Goal: Transaction & Acquisition: Purchase product/service

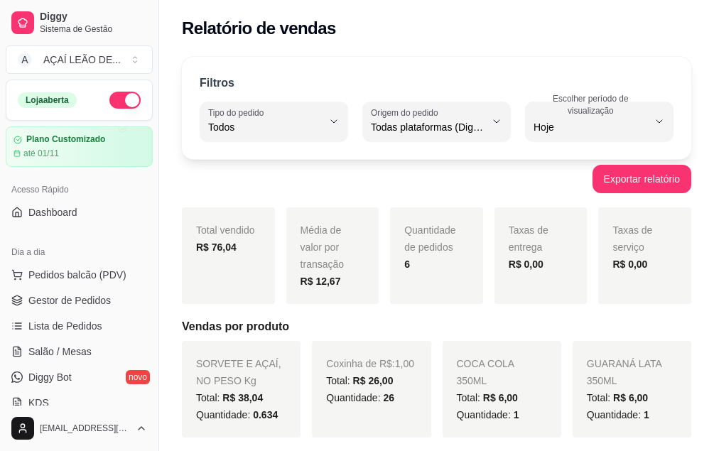
select select "ALL"
select select "0"
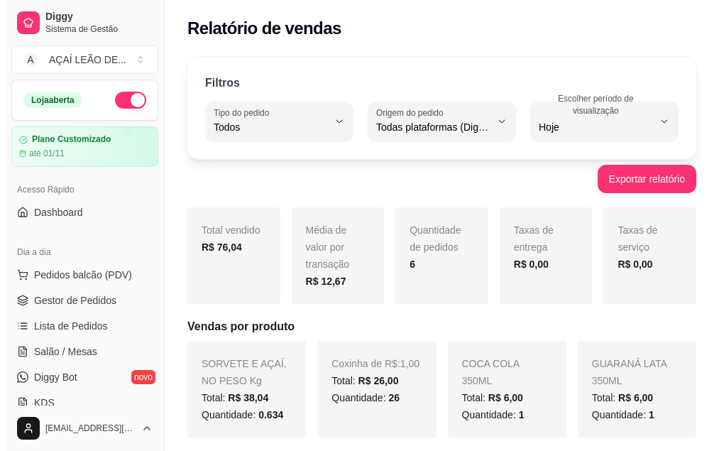
scroll to position [71, 0]
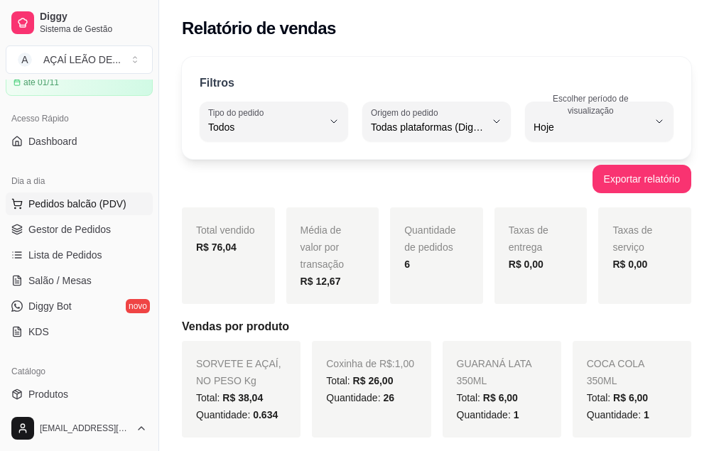
click at [75, 205] on span "Pedidos balcão (PDV)" at bounding box center [77, 204] width 98 height 14
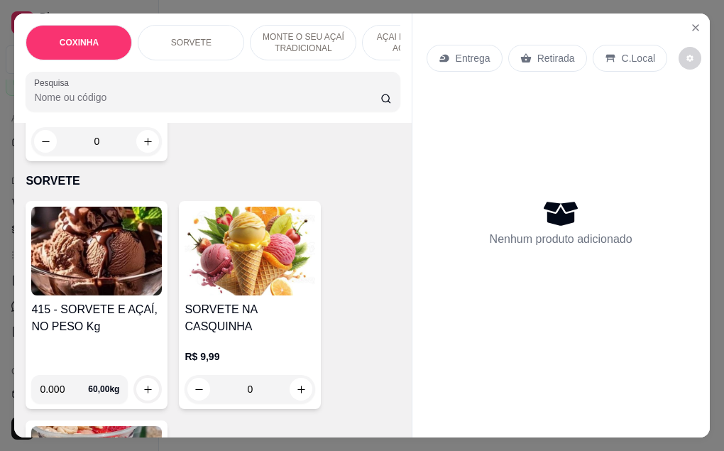
scroll to position [497, 0]
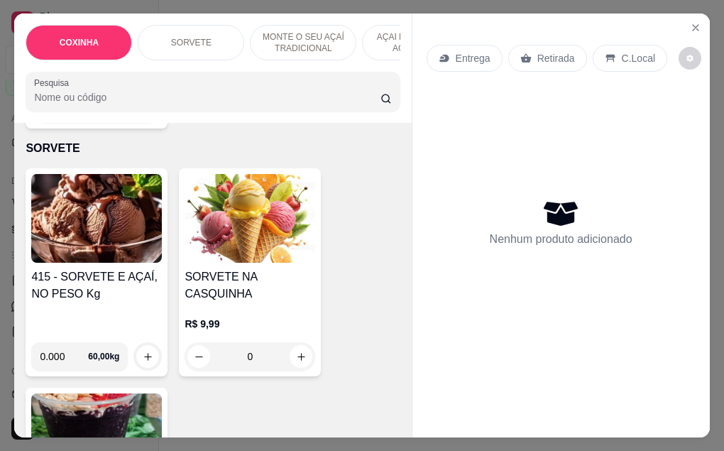
click at [103, 231] on img at bounding box center [96, 218] width 131 height 89
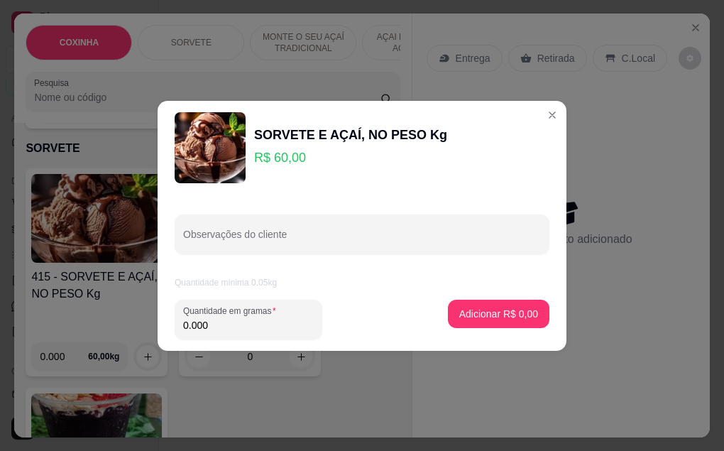
drag, startPoint x: 240, startPoint y: 322, endPoint x: 240, endPoint y: 314, distance: 7.8
click at [240, 320] on input "0.000" at bounding box center [248, 325] width 131 height 14
type input "0.186"
click at [467, 315] on p "Adicionar R$ 11,16" at bounding box center [496, 313] width 82 height 13
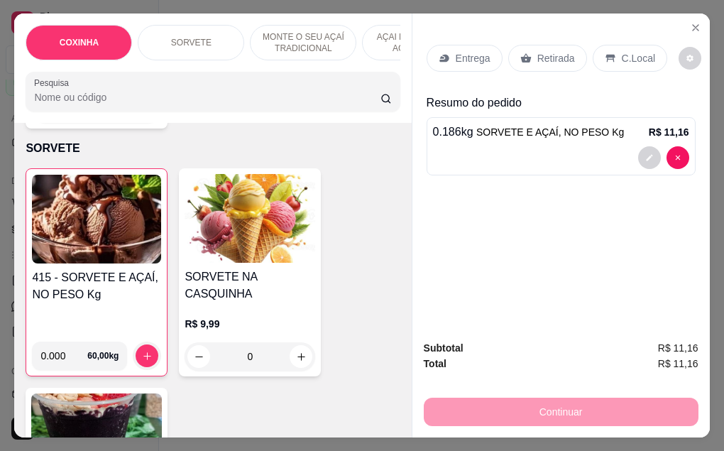
click at [543, 53] on p "Retirada" at bounding box center [557, 58] width 38 height 14
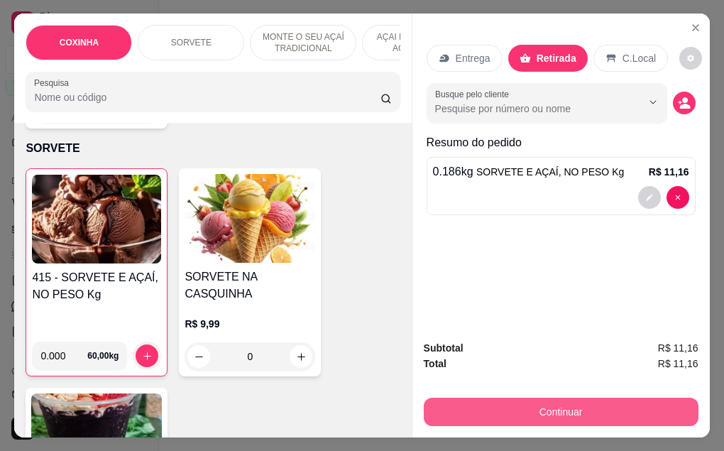
click at [535, 409] on button "Continuar" at bounding box center [561, 412] width 275 height 28
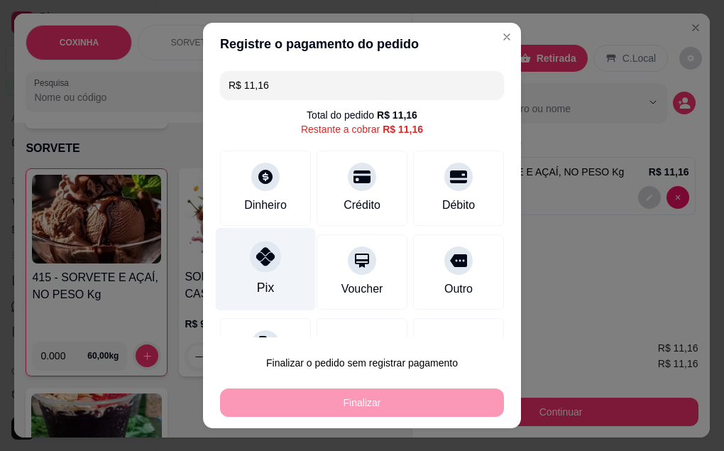
click at [256, 262] on icon at bounding box center [265, 256] width 18 height 18
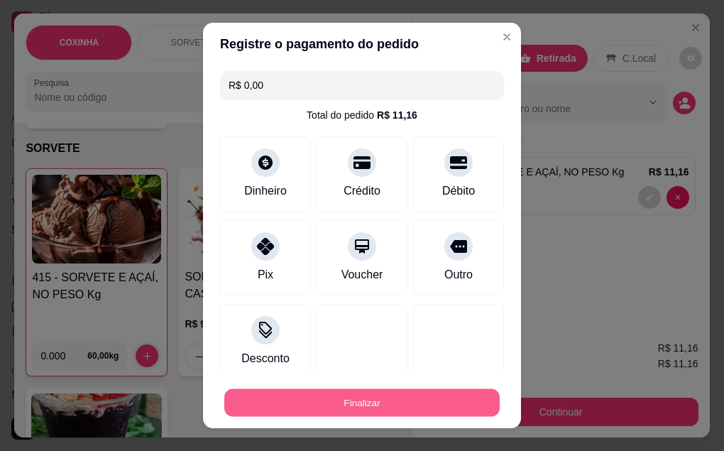
click at [352, 398] on button "Finalizar" at bounding box center [362, 403] width 276 height 28
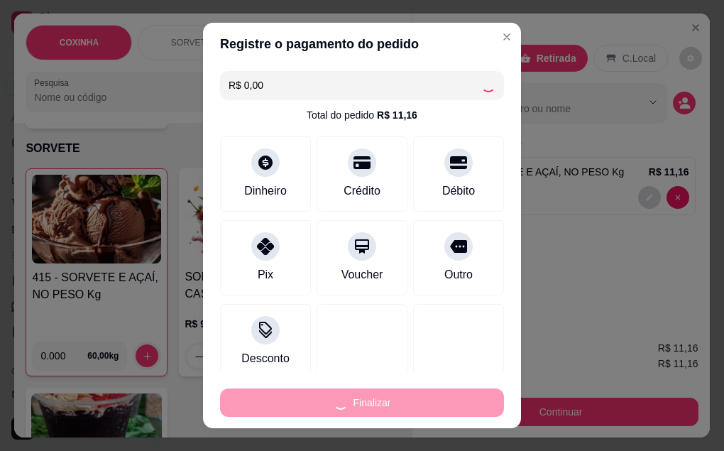
type input "-R$ 11,16"
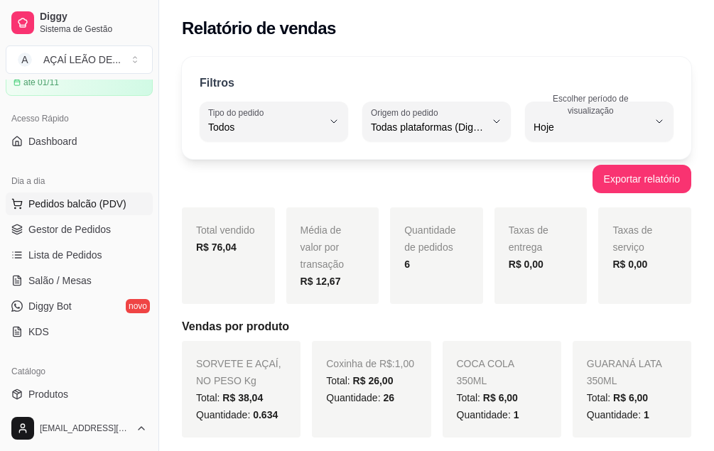
click at [82, 205] on span "Pedidos balcão (PDV)" at bounding box center [77, 204] width 98 height 14
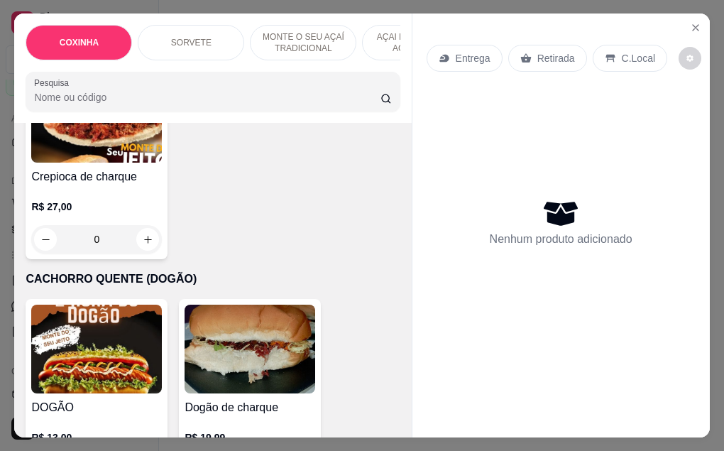
scroll to position [4758, 0]
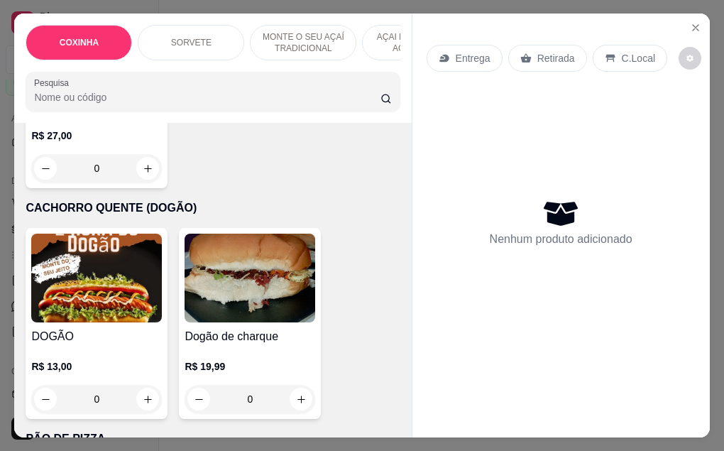
click at [295, 385] on div "0" at bounding box center [250, 399] width 131 height 28
click at [143, 385] on div "0" at bounding box center [96, 399] width 131 height 28
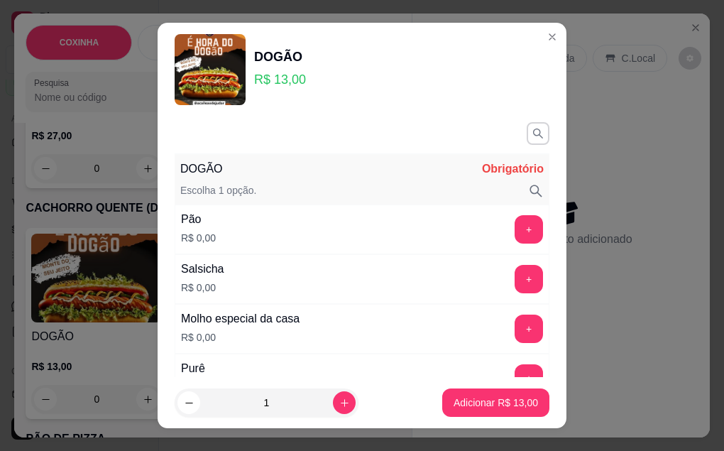
click at [523, 229] on div "Pão R$ 0,00 +" at bounding box center [362, 230] width 375 height 50
click at [516, 232] on button "+" at bounding box center [530, 229] width 28 height 28
click at [516, 274] on button "+" at bounding box center [530, 279] width 28 height 28
click at [515, 318] on button "+" at bounding box center [529, 329] width 28 height 28
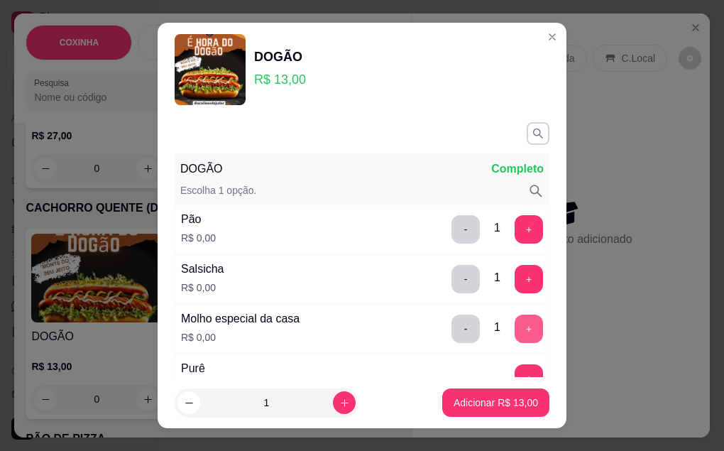
scroll to position [71, 0]
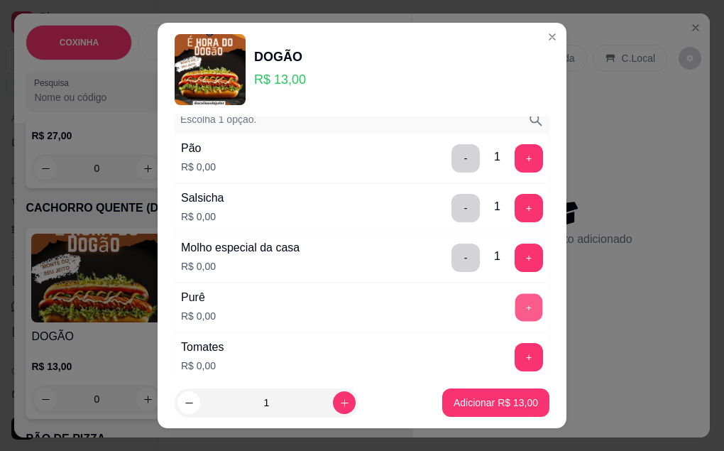
click at [516, 315] on button "+" at bounding box center [530, 307] width 28 height 28
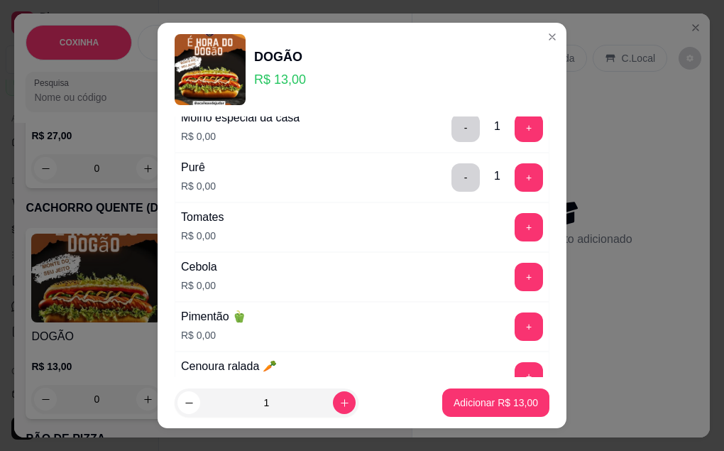
scroll to position [213, 0]
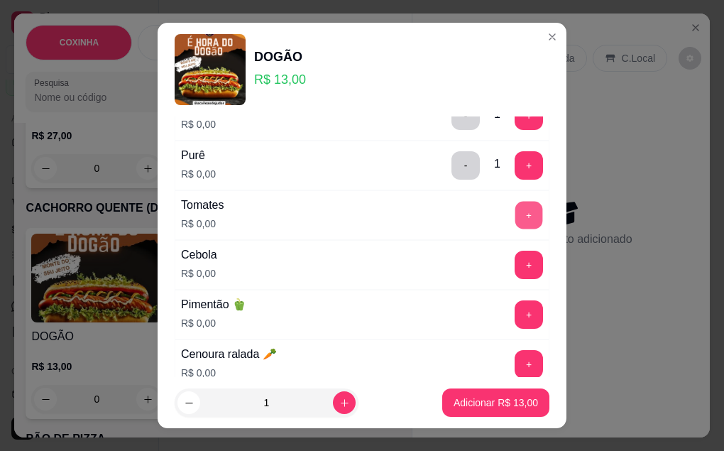
click at [516, 212] on button "+" at bounding box center [530, 215] width 28 height 28
click at [516, 261] on button "+" at bounding box center [530, 265] width 28 height 28
click at [516, 313] on button "+" at bounding box center [530, 314] width 28 height 28
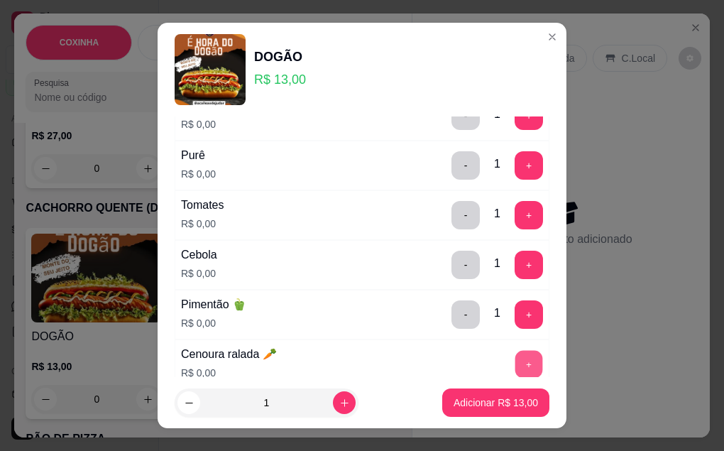
click at [516, 369] on button "+" at bounding box center [530, 364] width 28 height 28
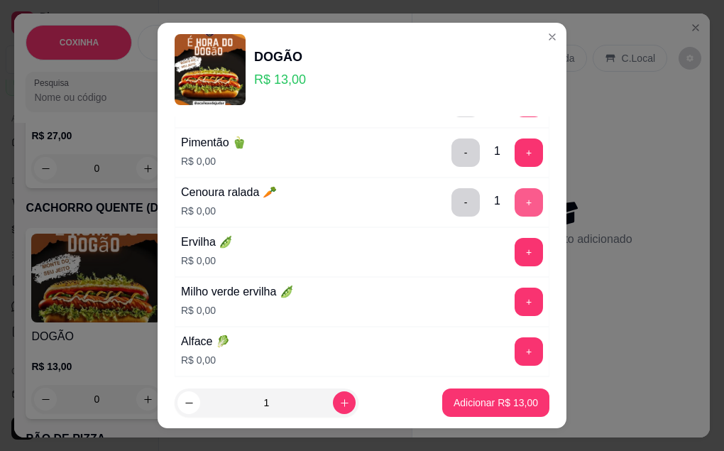
scroll to position [426, 0]
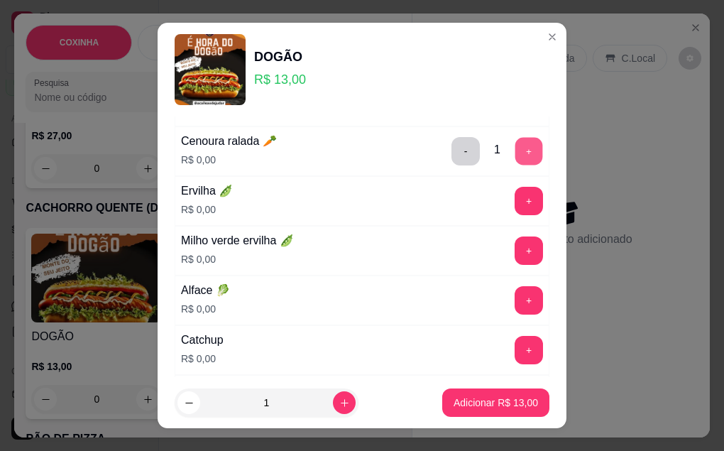
click at [507, 174] on div "Cenoura ralada 🥕 R$ 0,00 - 1 +" at bounding box center [362, 151] width 375 height 50
click at [516, 209] on button "+" at bounding box center [530, 201] width 28 height 28
click at [516, 250] on button "+" at bounding box center [530, 250] width 28 height 28
click at [503, 315] on div "Alface 🥬 R$ 0,00 +" at bounding box center [362, 301] width 375 height 50
click at [515, 351] on button "+" at bounding box center [529, 350] width 28 height 28
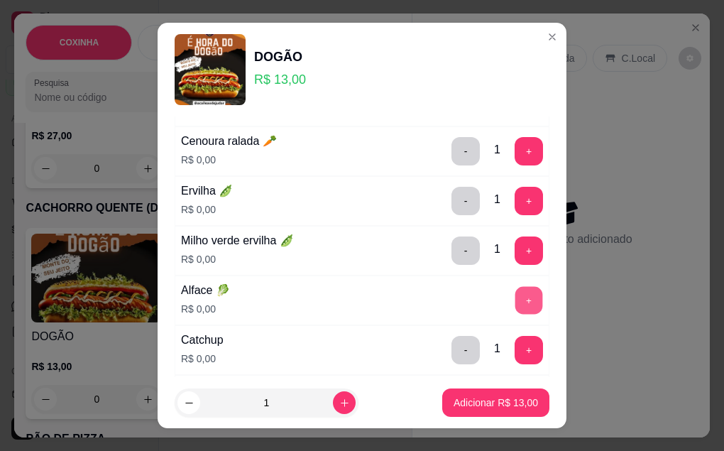
click at [516, 300] on button "+" at bounding box center [530, 300] width 28 height 28
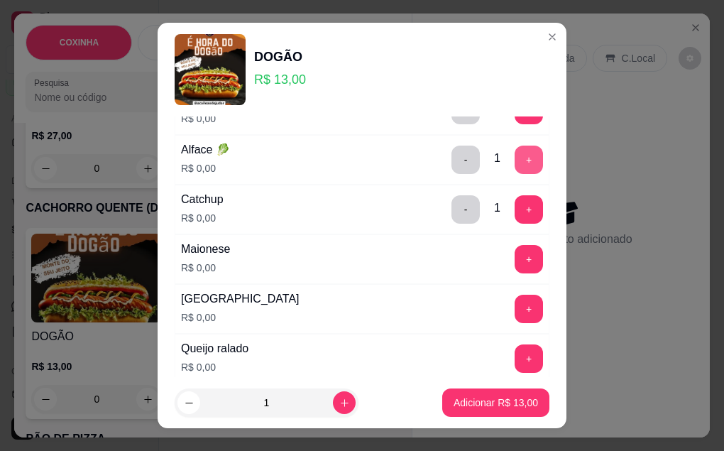
scroll to position [639, 0]
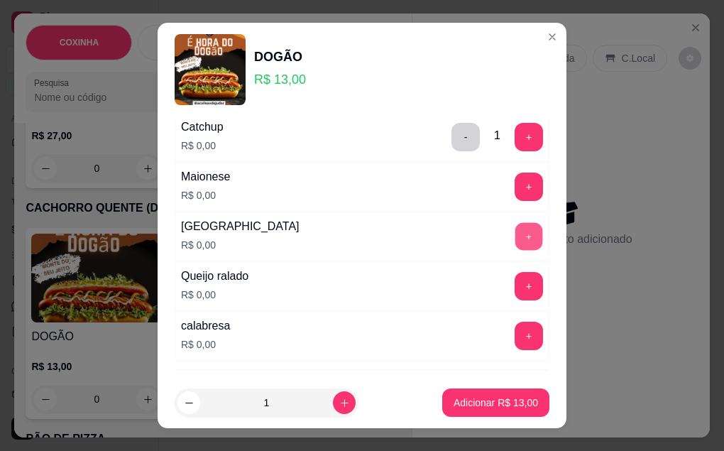
click at [516, 241] on button "+" at bounding box center [530, 236] width 28 height 28
click at [516, 185] on button "+" at bounding box center [530, 187] width 28 height 28
click at [516, 288] on button "+" at bounding box center [530, 286] width 28 height 28
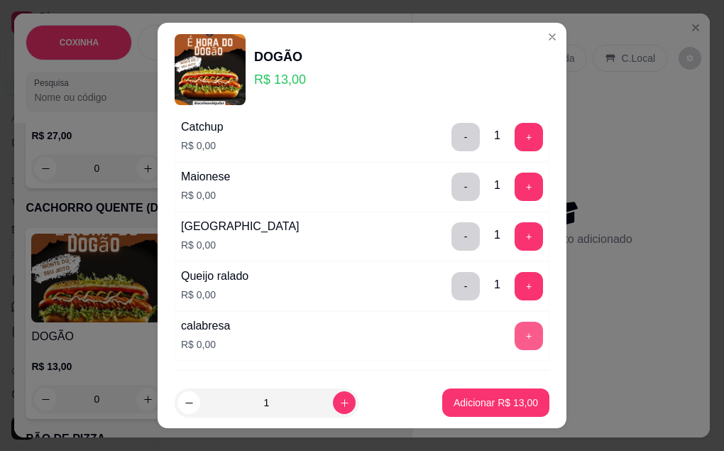
click at [515, 343] on button "+" at bounding box center [529, 336] width 28 height 28
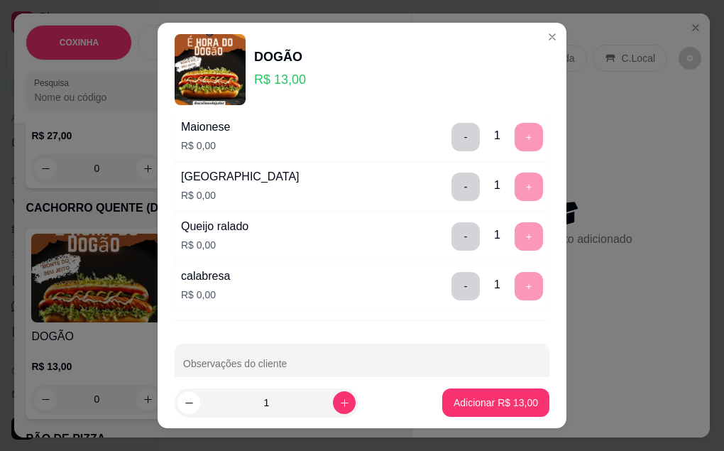
scroll to position [729, 0]
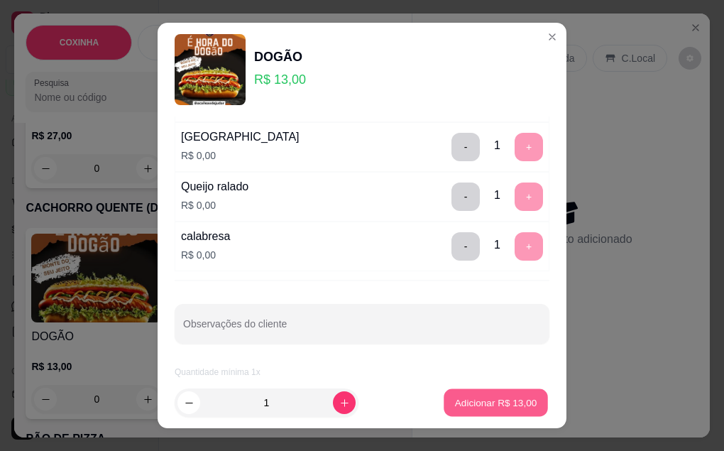
click at [501, 401] on p "Adicionar R$ 13,00" at bounding box center [496, 402] width 82 height 13
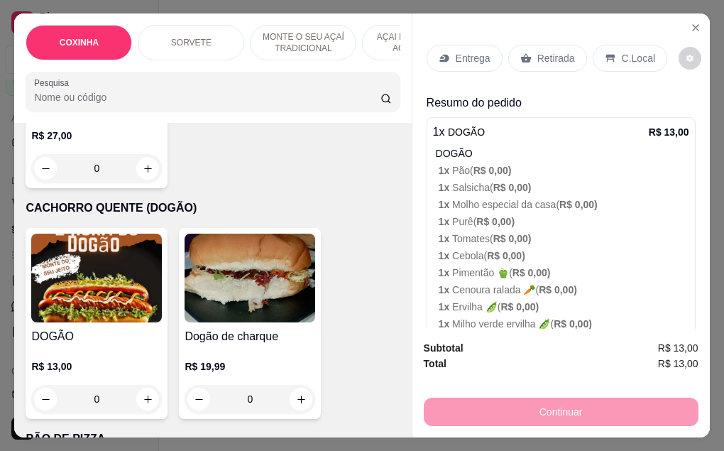
click at [263, 385] on div "0" at bounding box center [250, 399] width 131 height 28
